Goal: Navigation & Orientation: Find specific page/section

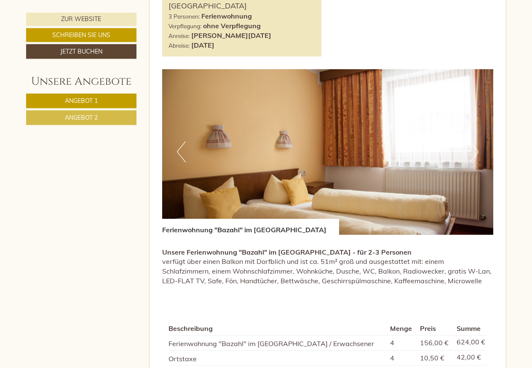
scroll to position [472, 0]
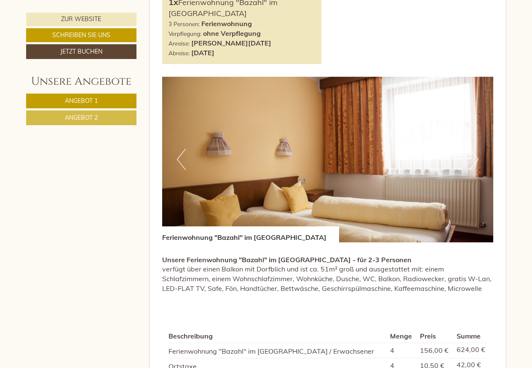
click at [181, 157] on button "Previous" at bounding box center [181, 159] width 9 height 21
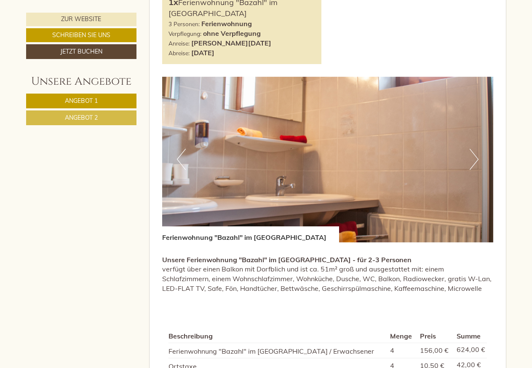
click at [179, 157] on button "Previous" at bounding box center [181, 159] width 9 height 21
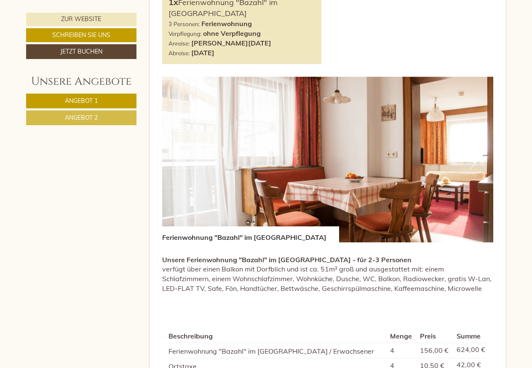
click at [179, 157] on button "Previous" at bounding box center [181, 159] width 9 height 21
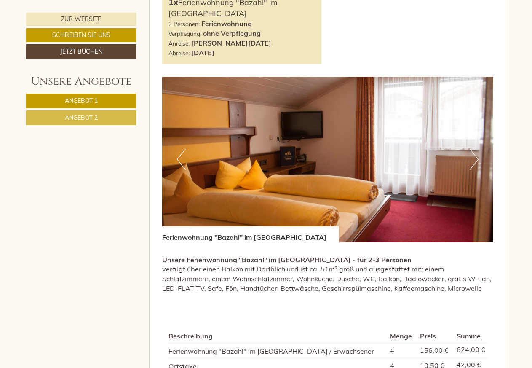
click at [179, 157] on button "Previous" at bounding box center [181, 159] width 9 height 21
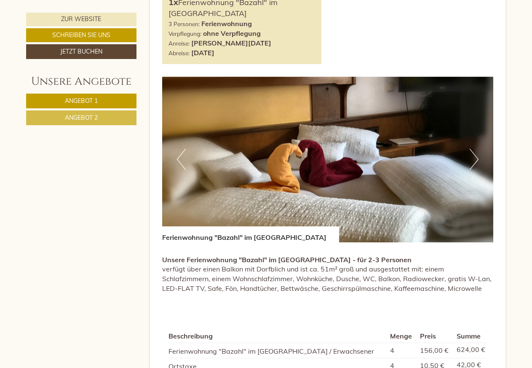
click at [179, 157] on button "Previous" at bounding box center [181, 159] width 9 height 21
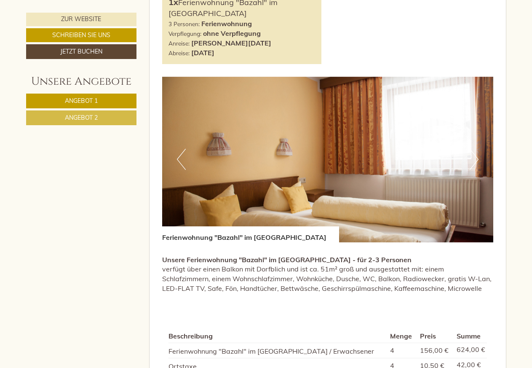
click at [179, 157] on button "Previous" at bounding box center [181, 159] width 9 height 21
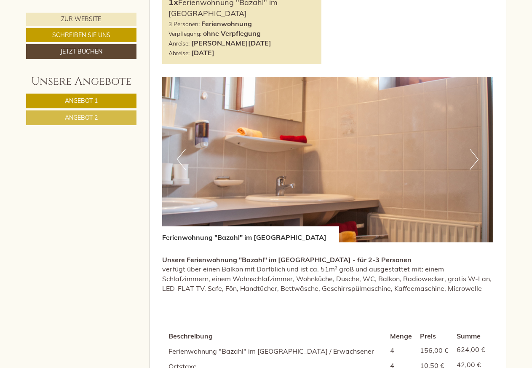
click at [179, 157] on button "Previous" at bounding box center [181, 159] width 9 height 21
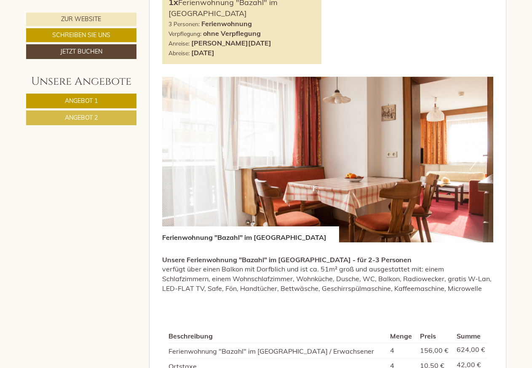
click at [179, 157] on button "Previous" at bounding box center [181, 159] width 9 height 21
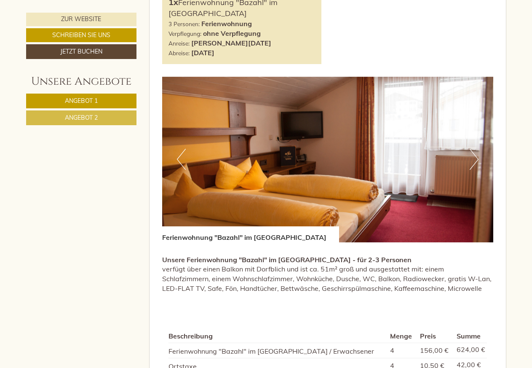
click at [179, 157] on button "Previous" at bounding box center [181, 159] width 9 height 21
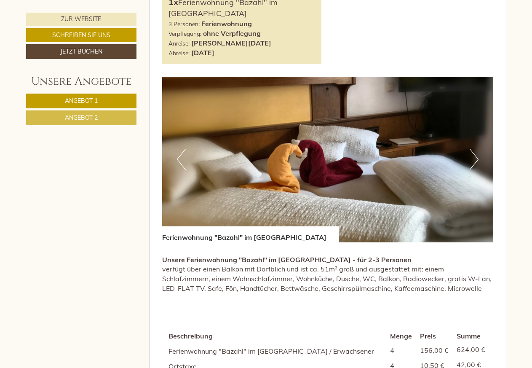
click at [179, 157] on button "Previous" at bounding box center [181, 159] width 9 height 21
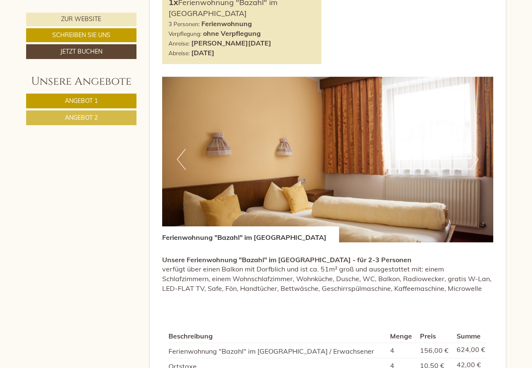
click at [179, 157] on button "Previous" at bounding box center [181, 159] width 9 height 21
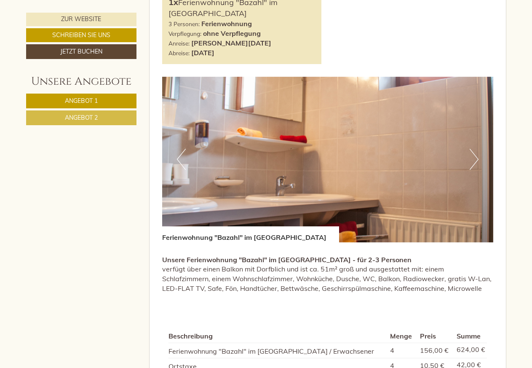
click at [179, 157] on button "Previous" at bounding box center [181, 159] width 9 height 21
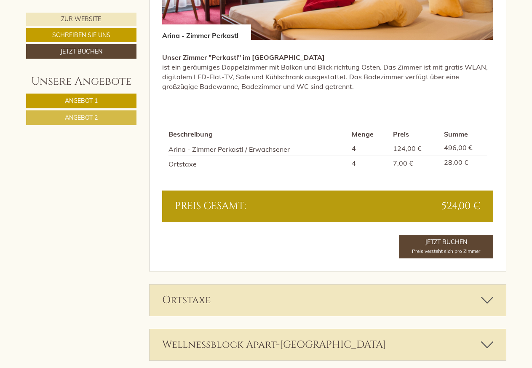
scroll to position [1197, 0]
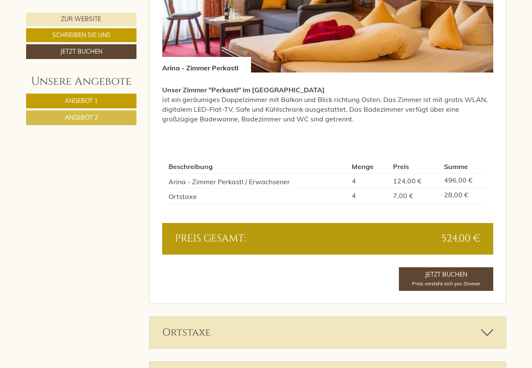
click at [94, 100] on span "Angebot 1" at bounding box center [81, 101] width 33 height 8
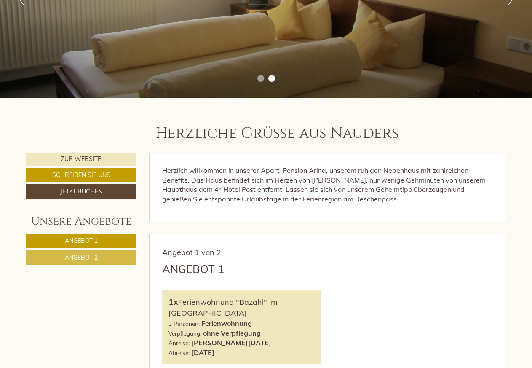
scroll to position [44, 0]
